Goal: Task Accomplishment & Management: Manage account settings

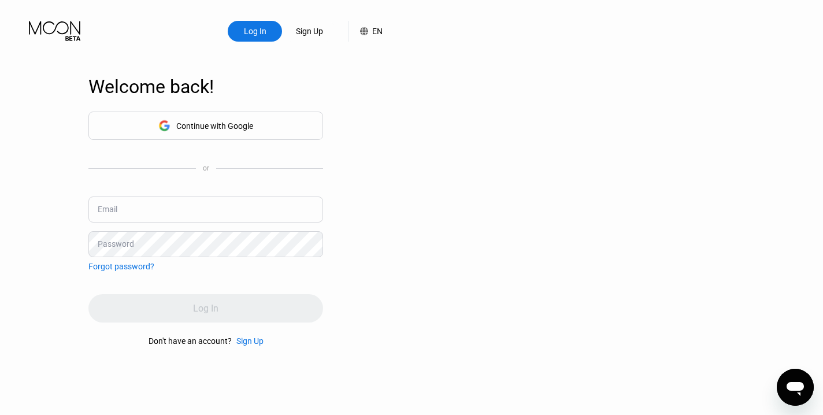
click at [225, 129] on div "Continue with Google" at bounding box center [214, 125] width 77 height 9
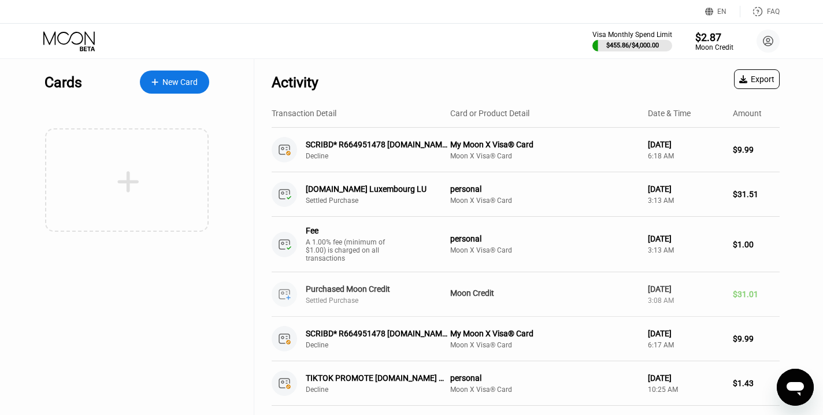
click at [696, 40] on div "$2.87" at bounding box center [714, 37] width 38 height 12
click at [711, 42] on div "$2.87" at bounding box center [714, 37] width 38 height 12
